Goal: Obtain resource: Obtain resource

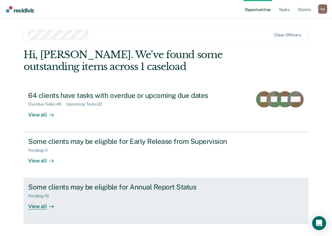
click at [42, 194] on div "Pending : 19" at bounding box center [40, 196] width 25 height 5
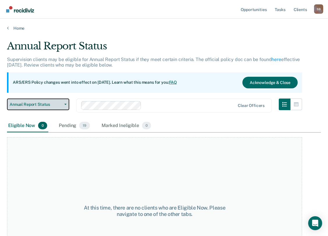
click at [35, 105] on span "Annual Report Status" at bounding box center [36, 104] width 52 height 5
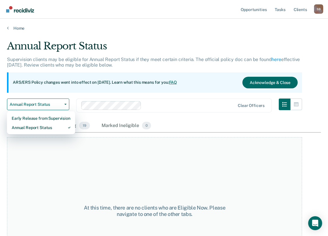
drag, startPoint x: 79, startPoint y: 152, endPoint x: 81, endPoint y: 144, distance: 7.8
click at [79, 152] on div "At this time, there are no clients who are Eligible Now. Please navigate to one…" at bounding box center [154, 211] width 295 height 148
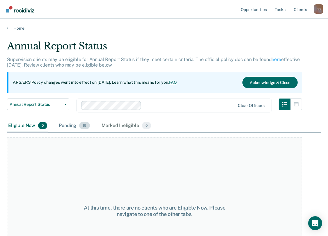
click at [84, 128] on span "19" at bounding box center [84, 126] width 11 height 8
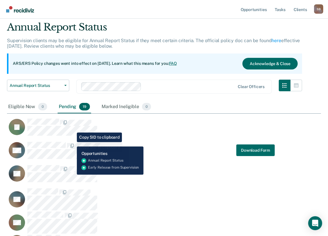
scroll to position [29, 0]
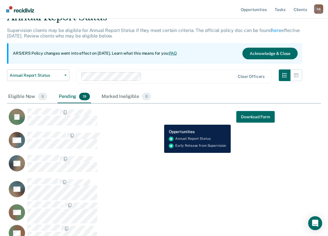
click at [160, 120] on div "JL Download Form" at bounding box center [140, 117] width 267 height 18
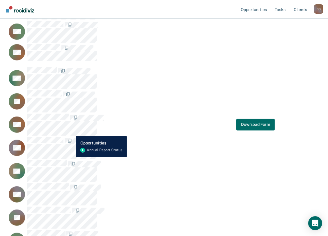
scroll to position [152, 0]
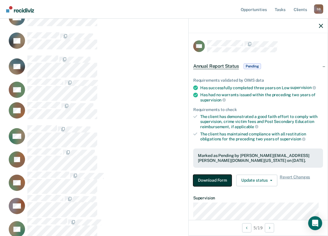
click at [214, 177] on button "Download Form" at bounding box center [212, 181] width 38 height 12
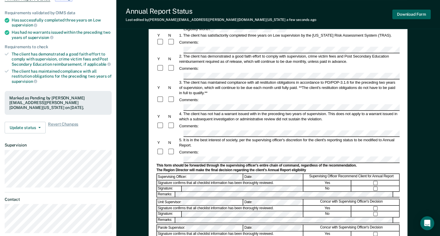
scroll to position [78, 0]
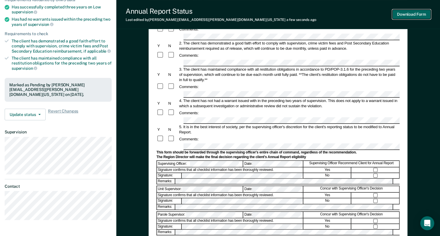
click at [332, 17] on button "Download Form" at bounding box center [411, 15] width 38 height 10
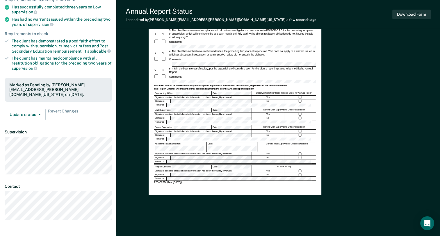
scroll to position [0, 0]
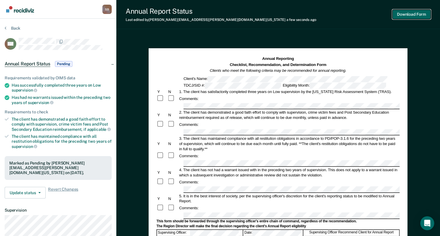
click at [332, 17] on button "Download Form" at bounding box center [411, 15] width 38 height 10
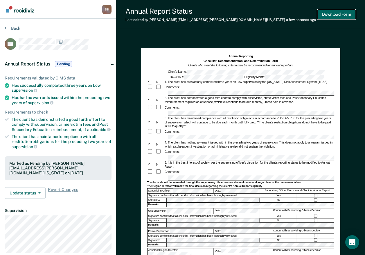
click at [332, 14] on button "Download Form" at bounding box center [337, 15] width 38 height 10
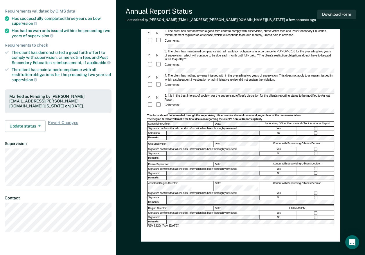
scroll to position [87, 0]
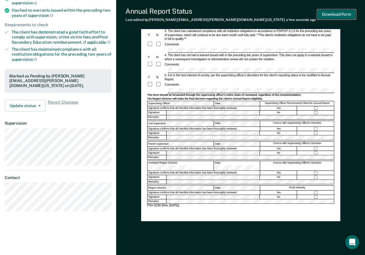
click at [332, 16] on button "Download Form" at bounding box center [337, 15] width 38 height 10
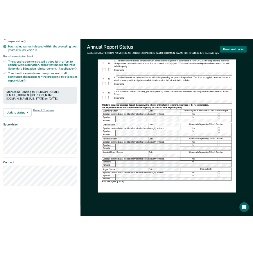
scroll to position [0, 0]
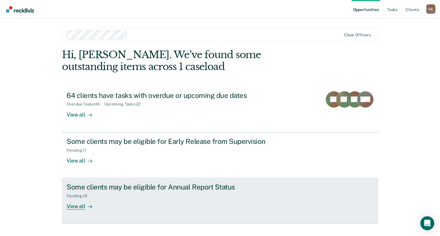
click at [79, 196] on div "Pending : 19" at bounding box center [79, 196] width 25 height 5
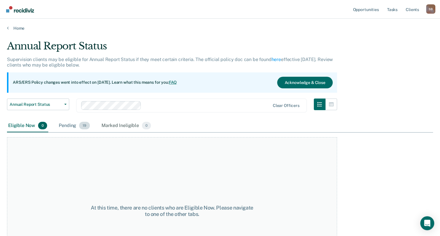
click at [85, 126] on span "19" at bounding box center [84, 126] width 11 height 8
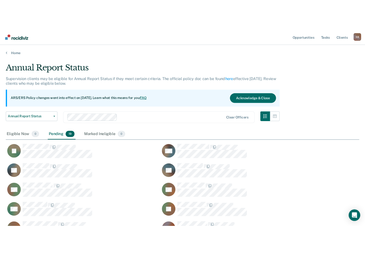
scroll to position [323, 421]
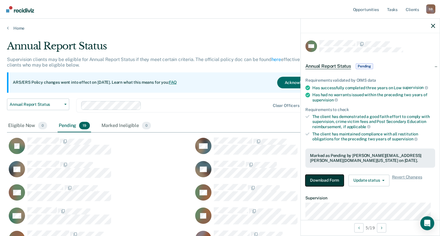
click at [318, 180] on button "Download Form" at bounding box center [324, 181] width 38 height 12
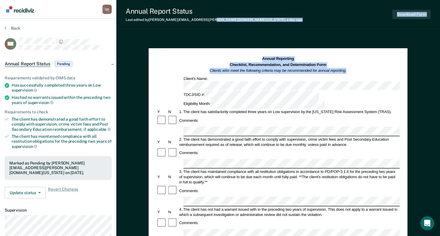
drag, startPoint x: 207, startPoint y: 20, endPoint x: 501, endPoint y: 59, distance: 296.2
click at [332, 59] on html "Looks like you’re using Internet Explorer 11. For faster loading and a better e…" at bounding box center [220, 118] width 440 height 236
